Goal: Find specific page/section: Find specific page/section

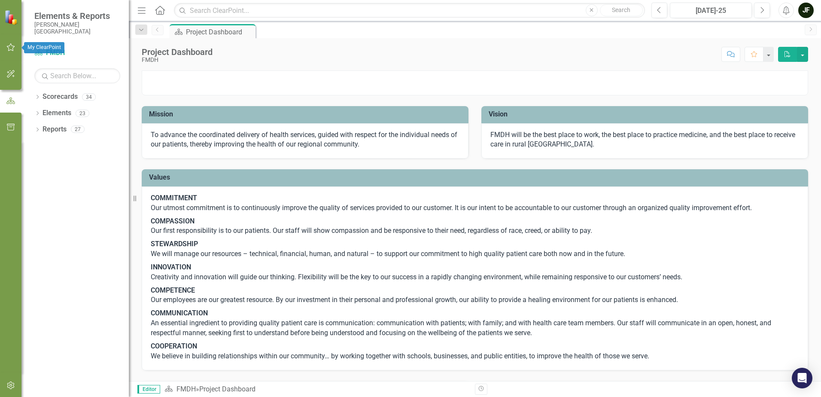
click at [14, 46] on icon "button" at bounding box center [10, 47] width 9 height 7
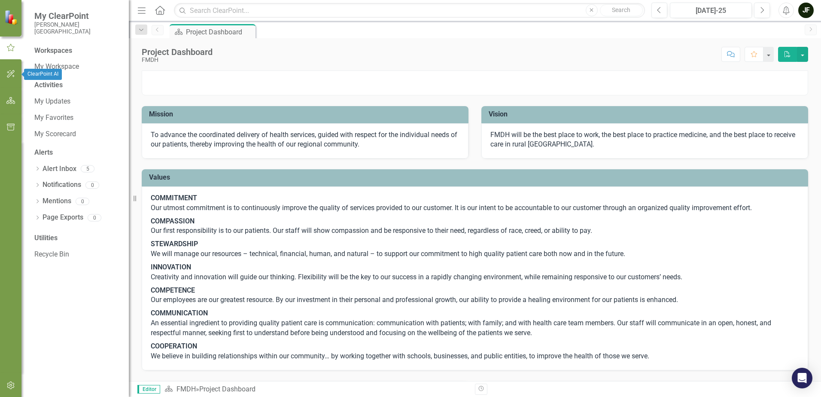
click at [13, 70] on button "button" at bounding box center [10, 74] width 19 height 18
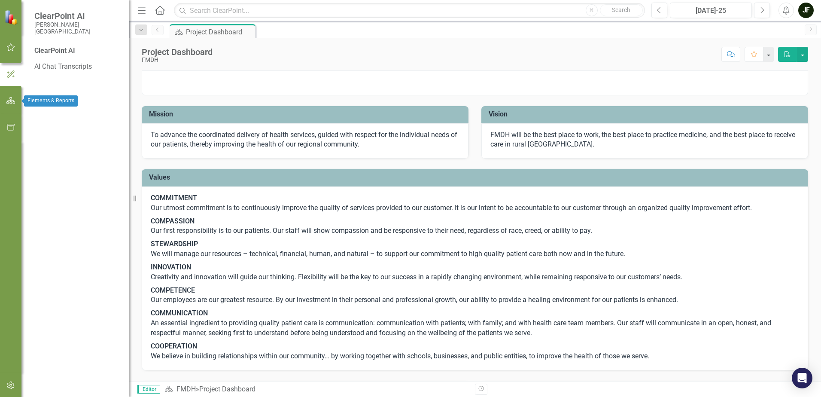
click at [9, 99] on icon "button" at bounding box center [10, 100] width 9 height 7
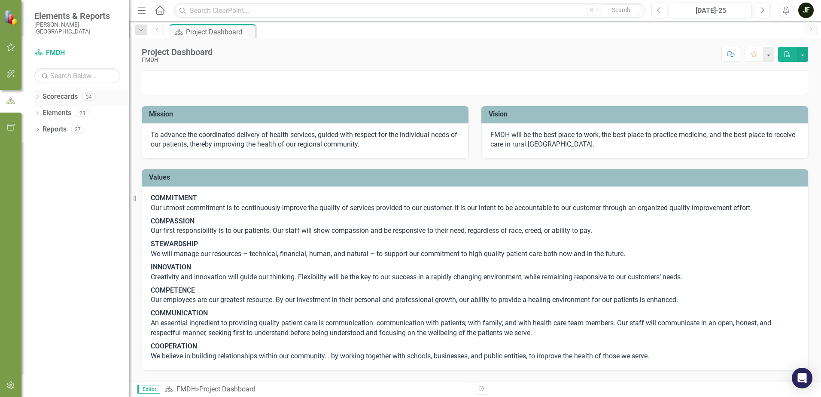
click at [38, 97] on icon at bounding box center [38, 97] width 2 height 4
click at [43, 112] on icon "Dropdown" at bounding box center [42, 112] width 6 height 5
click at [50, 162] on icon "Dropdown" at bounding box center [50, 161] width 6 height 5
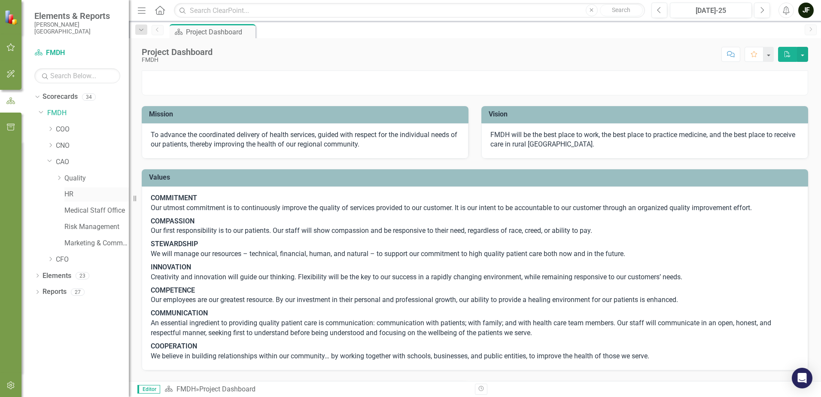
click at [68, 192] on link "HR" at bounding box center [96, 194] width 64 height 10
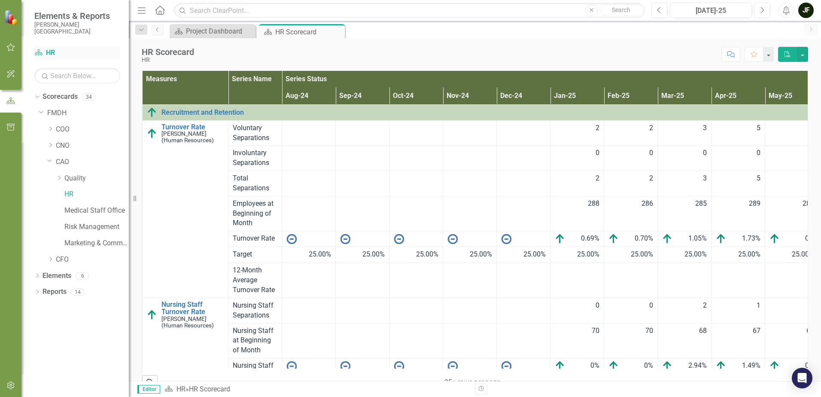
click at [49, 52] on link "Scorecard HR" at bounding box center [77, 53] width 86 height 10
click at [56, 112] on link "FMDH" at bounding box center [88, 113] width 82 height 10
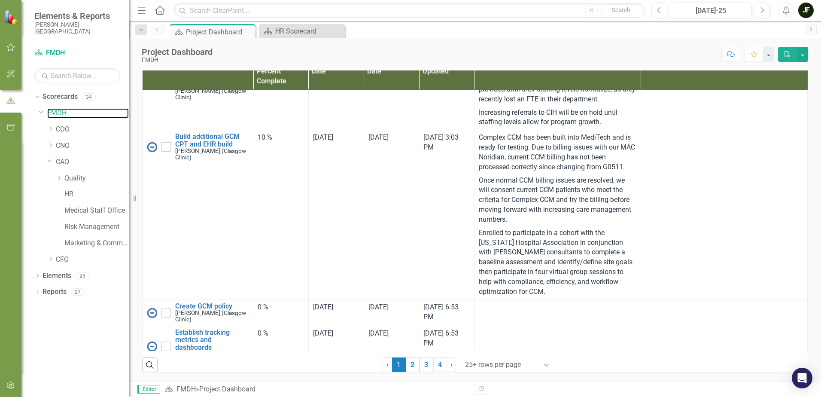
scroll to position [558, 0]
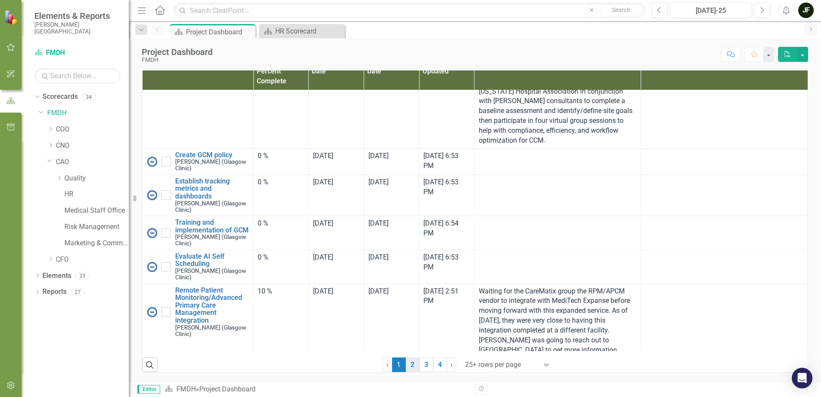
click at [410, 372] on link "2" at bounding box center [413, 364] width 14 height 15
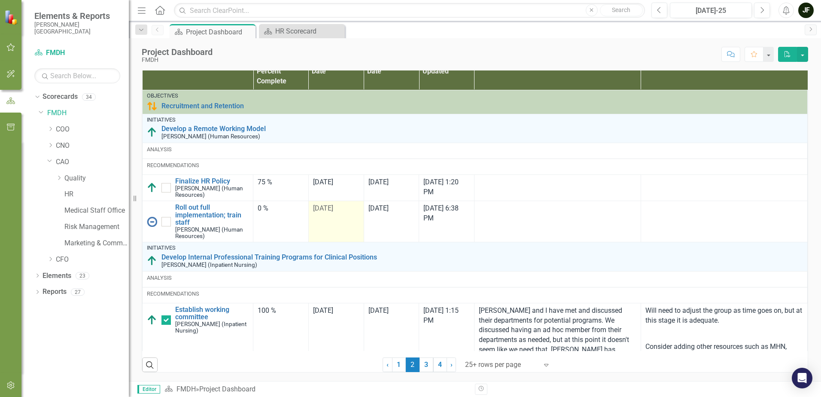
checkbox input "true"
checkbox input "false"
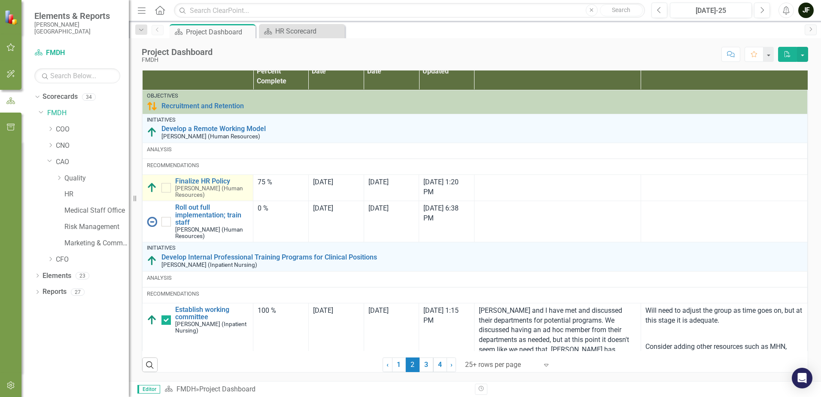
click at [202, 198] on small "[PERSON_NAME] (Human Resources)" at bounding box center [211, 191] width 73 height 13
click at [201, 185] on link "Finalize HR Policy" at bounding box center [211, 181] width 73 height 8
